Goal: Task Accomplishment & Management: Use online tool/utility

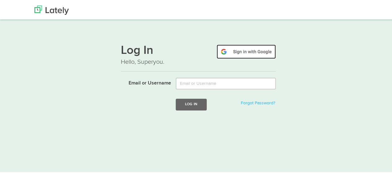
click at [254, 52] on img at bounding box center [245, 51] width 59 height 14
click at [258, 52] on img at bounding box center [245, 51] width 59 height 14
click at [248, 52] on img at bounding box center [245, 51] width 59 height 14
click at [241, 53] on img at bounding box center [245, 51] width 59 height 14
